Goal: Information Seeking & Learning: Learn about a topic

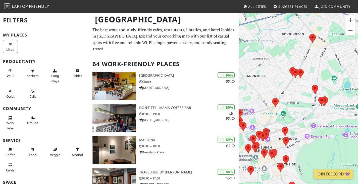
drag, startPoint x: 284, startPoint y: 105, endPoint x: 362, endPoint y: 100, distance: 78.2
click at [358, 100] on html "Laptop Friendly All Cities Suggest Places Join Community Edinburgh Filters My P…" at bounding box center [179, 92] width 358 height 184
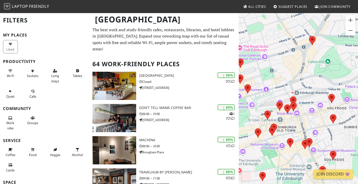
drag, startPoint x: 267, startPoint y: 116, endPoint x: 283, endPoint y: 65, distance: 53.5
click at [283, 65] on div at bounding box center [298, 105] width 119 height 184
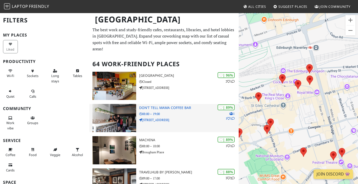
drag, startPoint x: 306, startPoint y: 50, endPoint x: 160, endPoint y: 133, distance: 167.4
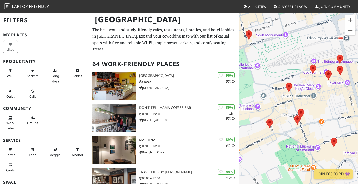
drag, startPoint x: 263, startPoint y: 94, endPoint x: 202, endPoint y: 138, distance: 75.2
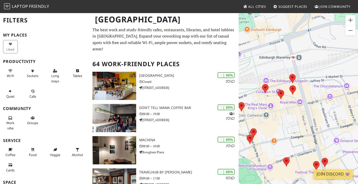
drag, startPoint x: 336, startPoint y: 104, endPoint x: 298, endPoint y: 115, distance: 39.7
click at [298, 115] on div at bounding box center [298, 105] width 119 height 184
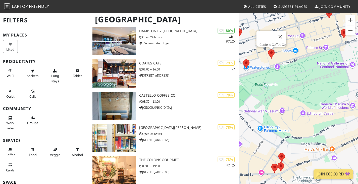
scroll to position [399, 0]
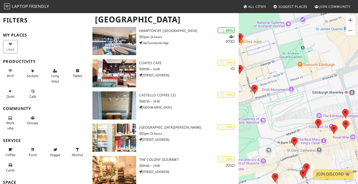
drag, startPoint x: 349, startPoint y: 87, endPoint x: 260, endPoint y: 142, distance: 105.1
click at [260, 142] on div at bounding box center [298, 105] width 119 height 184
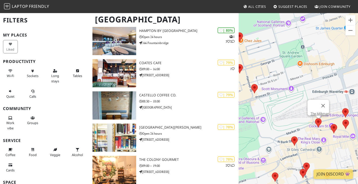
click at [315, 118] on area at bounding box center [315, 118] width 0 height 0
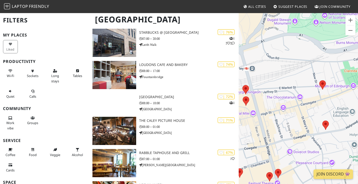
scroll to position [690, 0]
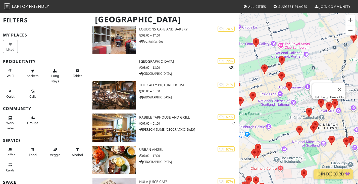
drag, startPoint x: 335, startPoint y: 102, endPoint x: 246, endPoint y: 118, distance: 90.4
click at [332, 100] on area at bounding box center [332, 100] width 0 height 0
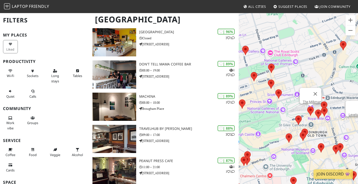
scroll to position [0, 0]
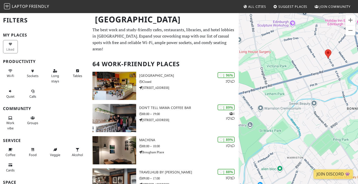
drag, startPoint x: 332, startPoint y: 104, endPoint x: 280, endPoint y: 126, distance: 56.3
click at [280, 126] on div "The Milkman" at bounding box center [298, 105] width 119 height 184
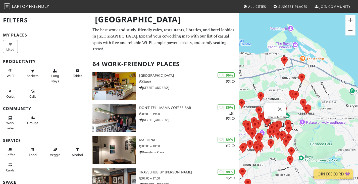
drag, startPoint x: 311, startPoint y: 133, endPoint x: 308, endPoint y: 52, distance: 81.0
click at [308, 52] on div "The Milkman" at bounding box center [298, 105] width 119 height 184
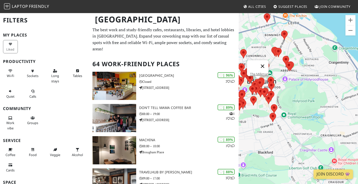
click at [266, 60] on button "Close" at bounding box center [263, 66] width 12 height 12
click at [350, 17] on button "Zoom in" at bounding box center [351, 20] width 10 height 10
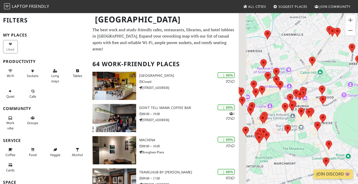
drag, startPoint x: 292, startPoint y: 78, endPoint x: 362, endPoint y: 100, distance: 73.7
click at [358, 100] on html "Laptop Friendly All Cities Suggest Places Join Community Edinburgh Filters My P…" at bounding box center [179, 92] width 358 height 184
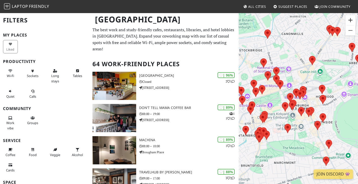
click at [349, 23] on button "Zoom in" at bounding box center [351, 20] width 10 height 10
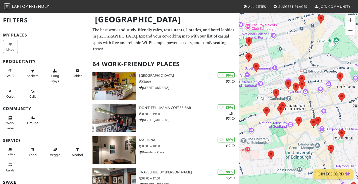
drag, startPoint x: 337, startPoint y: 69, endPoint x: 335, endPoint y: 70, distance: 2.7
click at [335, 70] on div at bounding box center [298, 105] width 119 height 184
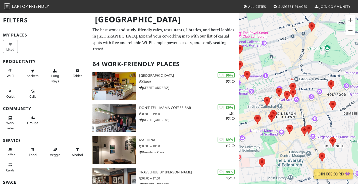
drag, startPoint x: 334, startPoint y: 95, endPoint x: 314, endPoint y: 103, distance: 21.5
click at [314, 103] on div at bounding box center [298, 105] width 119 height 184
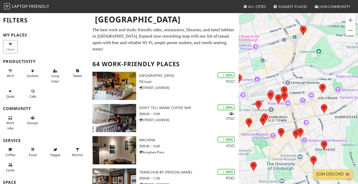
click at [322, 82] on div at bounding box center [298, 105] width 119 height 184
click at [320, 84] on area at bounding box center [320, 84] width 0 height 0
click at [320, 77] on link "Loudons New Waverley" at bounding box center [324, 79] width 33 height 4
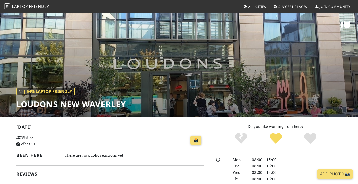
scroll to position [0, 0]
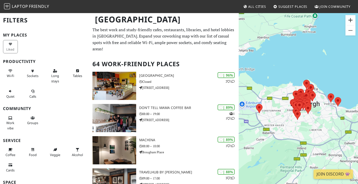
click at [350, 23] on button "Zoom in" at bounding box center [351, 20] width 10 height 10
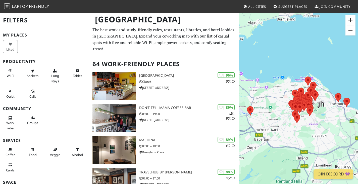
click at [350, 23] on button "Zoom in" at bounding box center [351, 20] width 10 height 10
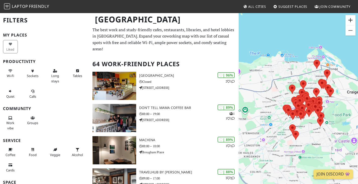
click at [350, 23] on button "Zoom in" at bounding box center [351, 20] width 10 height 10
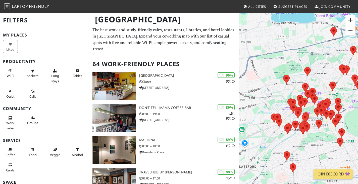
click at [350, 23] on button "Zoom in" at bounding box center [351, 20] width 10 height 10
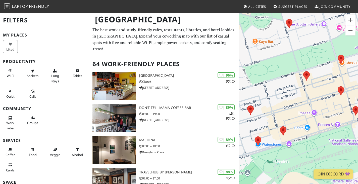
drag, startPoint x: 336, startPoint y: 99, endPoint x: 252, endPoint y: 111, distance: 85.5
click at [252, 111] on div at bounding box center [298, 105] width 119 height 184
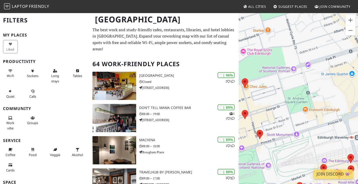
drag, startPoint x: 350, startPoint y: 101, endPoint x: 281, endPoint y: 125, distance: 72.9
click at [278, 125] on div at bounding box center [298, 105] width 119 height 184
click at [352, 31] on button "Zoom out" at bounding box center [351, 30] width 10 height 10
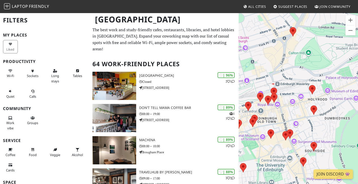
drag, startPoint x: 316, startPoint y: 90, endPoint x: 262, endPoint y: 52, distance: 65.7
click at [262, 52] on div at bounding box center [298, 105] width 119 height 184
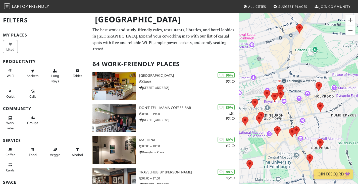
click at [264, 94] on img at bounding box center [267, 94] width 7 height 9
click at [263, 94] on div at bounding box center [298, 105] width 119 height 184
click at [264, 90] on area at bounding box center [264, 90] width 0 height 0
click at [267, 83] on link "The Milkman" at bounding box center [268, 85] width 19 height 4
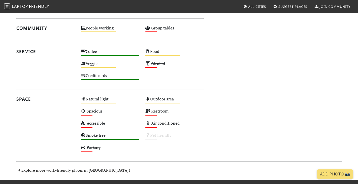
scroll to position [268, 0]
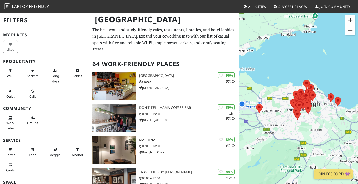
click at [350, 19] on button "Zoom in" at bounding box center [351, 20] width 10 height 10
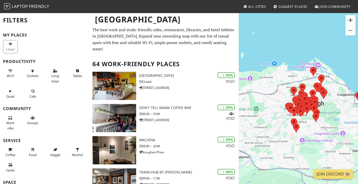
click at [350, 19] on button "Zoom in" at bounding box center [351, 20] width 10 height 10
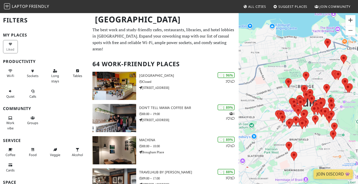
click at [350, 19] on button "Zoom in" at bounding box center [351, 20] width 10 height 10
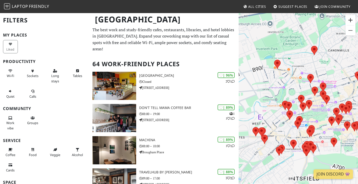
click at [350, 19] on button "Zoom in" at bounding box center [351, 20] width 10 height 10
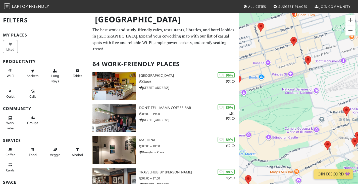
drag, startPoint x: 347, startPoint y: 92, endPoint x: 284, endPoint y: 59, distance: 70.8
click at [271, 68] on div at bounding box center [298, 105] width 119 height 184
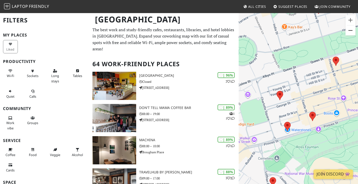
click at [352, 28] on button "Zoom out" at bounding box center [351, 30] width 10 height 10
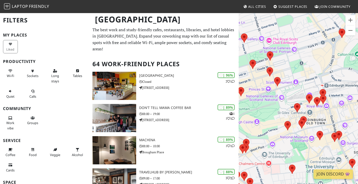
drag, startPoint x: 327, startPoint y: 99, endPoint x: 261, endPoint y: 84, distance: 68.5
click at [261, 84] on div at bounding box center [298, 105] width 119 height 184
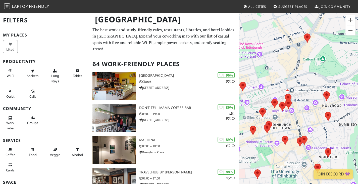
drag, startPoint x: 297, startPoint y: 91, endPoint x: 260, endPoint y: 94, distance: 37.6
click at [260, 94] on div at bounding box center [298, 105] width 119 height 184
click at [279, 102] on area at bounding box center [279, 102] width 0 height 0
click at [285, 95] on link "Edinburgh Press Club" at bounding box center [284, 97] width 30 height 4
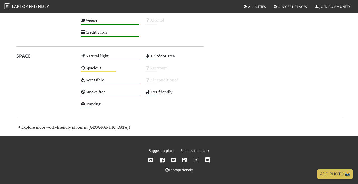
scroll to position [375, 0]
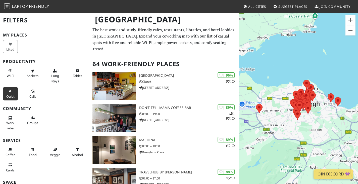
click at [10, 94] on button "Quiet" at bounding box center [10, 93] width 15 height 13
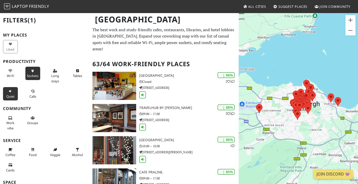
click at [33, 73] on span "Sockets" at bounding box center [33, 75] width 12 height 5
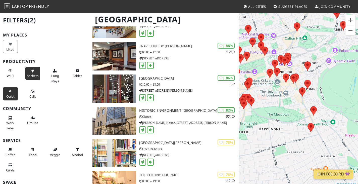
drag, startPoint x: 292, startPoint y: 74, endPoint x: 347, endPoint y: 112, distance: 67.0
click at [347, 112] on div at bounding box center [298, 105] width 119 height 184
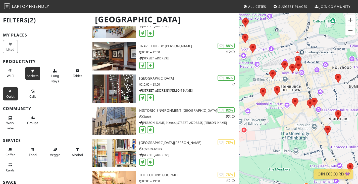
drag, startPoint x: 288, startPoint y: 71, endPoint x: 338, endPoint y: 99, distance: 57.4
click at [338, 99] on div at bounding box center [298, 105] width 119 height 184
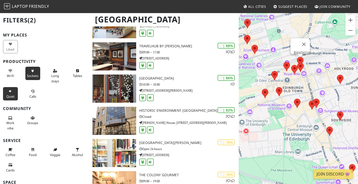
click at [297, 57] on area at bounding box center [297, 57] width 0 height 0
click at [298, 50] on link "Brewhemia" at bounding box center [302, 52] width 16 height 4
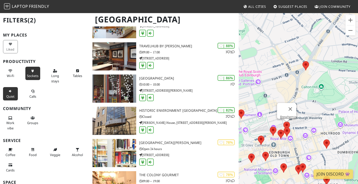
drag, startPoint x: 291, startPoint y: 128, endPoint x: 326, endPoint y: 80, distance: 59.2
click at [326, 80] on div "Brewhemia" at bounding box center [298, 105] width 119 height 184
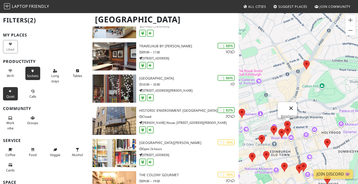
click at [295, 104] on button "Close" at bounding box center [291, 108] width 12 height 12
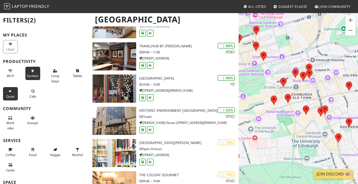
drag, startPoint x: 318, startPoint y: 118, endPoint x: 341, endPoint y: 58, distance: 65.0
click at [341, 58] on div at bounding box center [298, 105] width 119 height 184
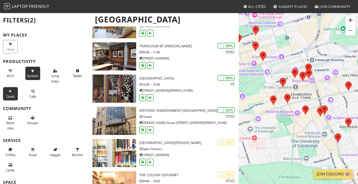
click at [352, 21] on button "Zoom in" at bounding box center [351, 20] width 10 height 10
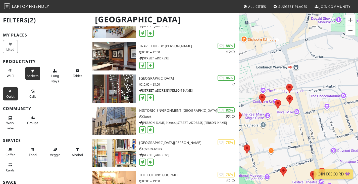
drag, startPoint x: 301, startPoint y: 75, endPoint x: 270, endPoint y: 127, distance: 60.1
click at [270, 127] on div at bounding box center [298, 105] width 119 height 184
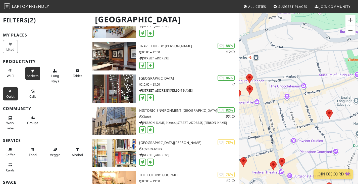
drag, startPoint x: 339, startPoint y: 123, endPoint x: 299, endPoint y: 113, distance: 41.6
click at [299, 113] on div at bounding box center [298, 105] width 119 height 184
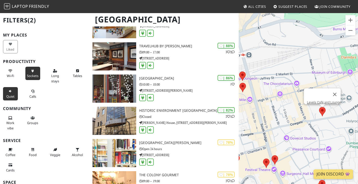
click at [319, 107] on area at bounding box center [319, 107] width 0 height 0
click at [323, 100] on link "Levels Café and Lounge" at bounding box center [324, 102] width 34 height 4
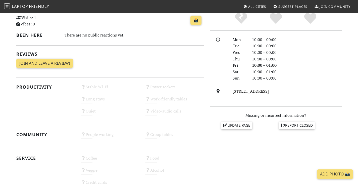
scroll to position [124, 0]
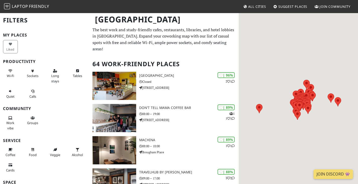
scroll to position [62, 0]
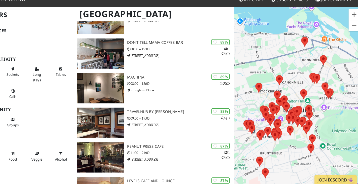
drag, startPoint x: 321, startPoint y: 113, endPoint x: 304, endPoint y: 80, distance: 36.5
click at [304, 80] on div at bounding box center [298, 105] width 119 height 184
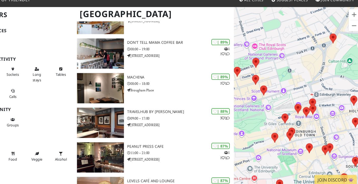
drag, startPoint x: 281, startPoint y: 133, endPoint x: 335, endPoint y: 65, distance: 86.2
click at [335, 65] on div at bounding box center [298, 105] width 119 height 184
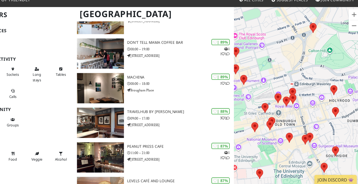
drag, startPoint x: 324, startPoint y: 110, endPoint x: 303, endPoint y: 115, distance: 21.0
click at [303, 115] on div at bounding box center [298, 105] width 119 height 184
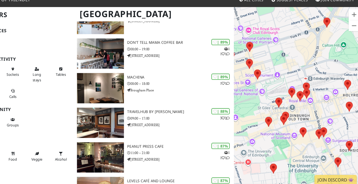
drag, startPoint x: 317, startPoint y: 112, endPoint x: 324, endPoint y: 111, distance: 7.2
click at [324, 111] on div at bounding box center [298, 105] width 119 height 184
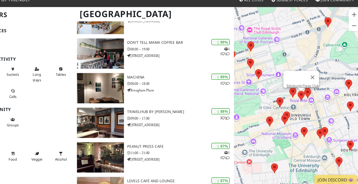
click at [298, 91] on area at bounding box center [298, 91] width 0 height 0
click at [315, 74] on button "Close" at bounding box center [312, 78] width 12 height 12
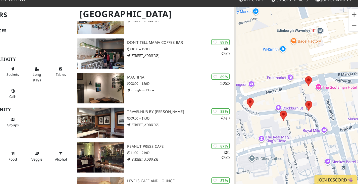
drag, startPoint x: 318, startPoint y: 137, endPoint x: 334, endPoint y: 101, distance: 39.0
click at [334, 101] on div at bounding box center [298, 105] width 119 height 184
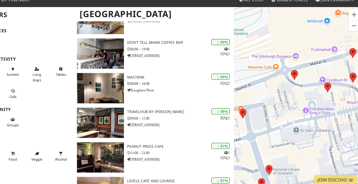
drag, startPoint x: 288, startPoint y: 124, endPoint x: 317, endPoint y: 99, distance: 37.5
click at [317, 99] on div at bounding box center [298, 105] width 119 height 184
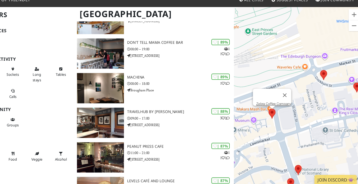
click at [271, 108] on area at bounding box center [271, 108] width 0 height 0
click at [276, 101] on link "Zebra Coffee Company" at bounding box center [276, 103] width 33 height 4
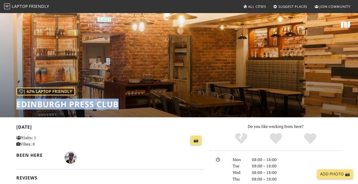
drag, startPoint x: 119, startPoint y: 103, endPoint x: 14, endPoint y: 103, distance: 104.9
click at [14, 103] on div "| 62% Laptop Friendly Edinburgh Press Club" at bounding box center [179, 65] width 358 height 105
copy h1 "Edinburgh Press Club"
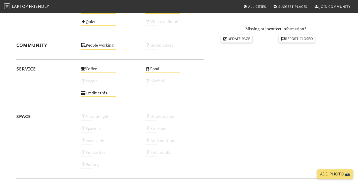
scroll to position [213, 0]
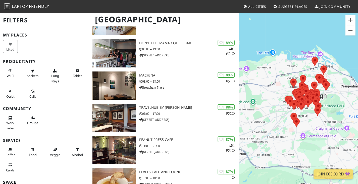
scroll to position [69, 0]
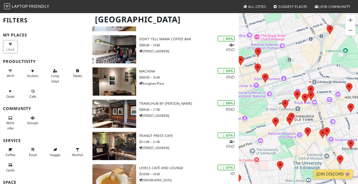
drag, startPoint x: 346, startPoint y: 107, endPoint x: 315, endPoint y: 112, distance: 31.4
click at [315, 112] on div at bounding box center [298, 105] width 119 height 184
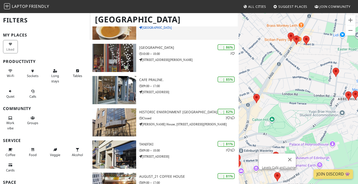
scroll to position [222, 0]
